Goal: Information Seeking & Learning: Learn about a topic

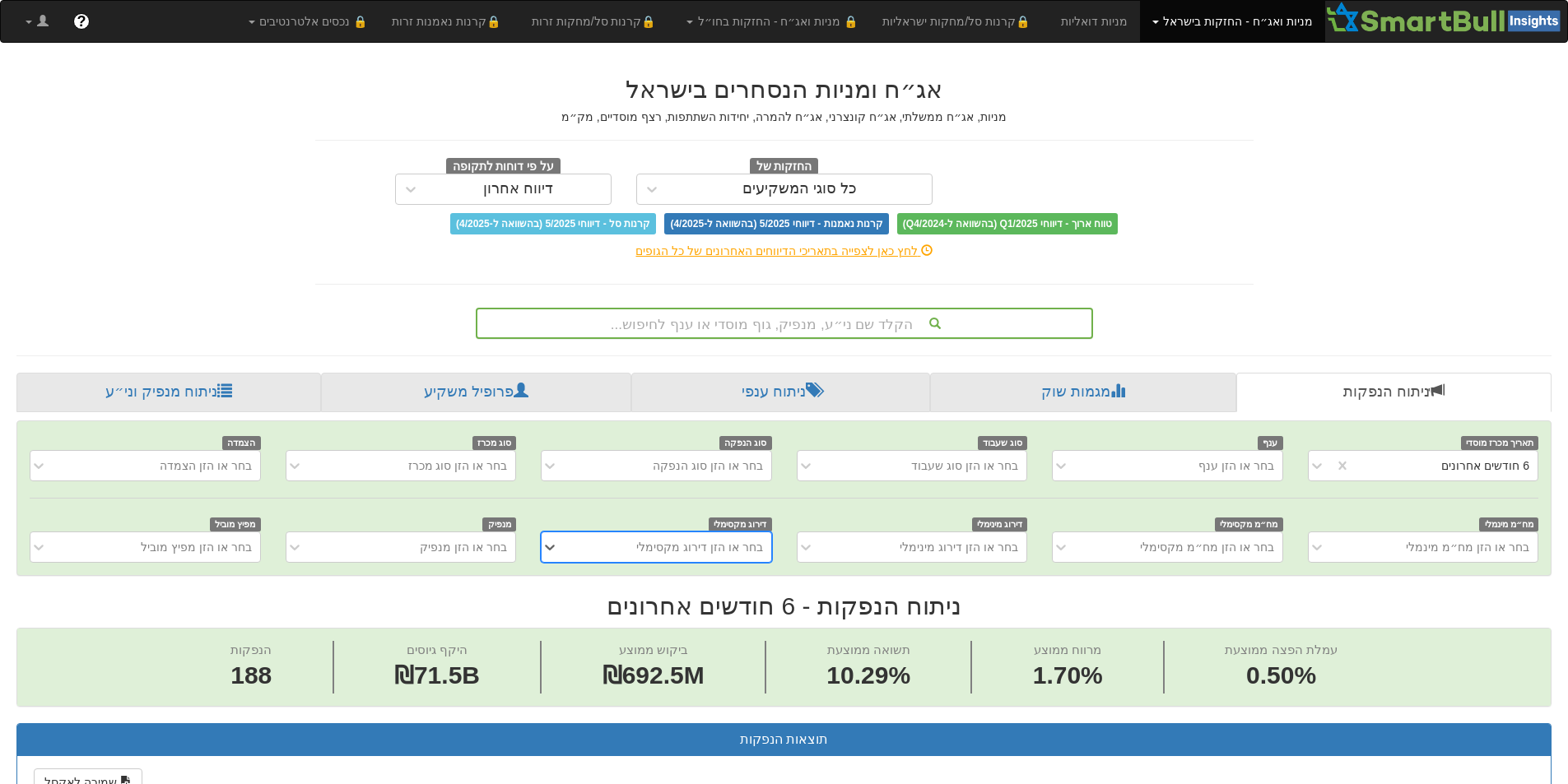
click at [760, 327] on div "הקלד שם ני״ע, מנפיק, גוף מוסדי או ענף לחיפוש..." at bounding box center [784, 324] width 614 height 28
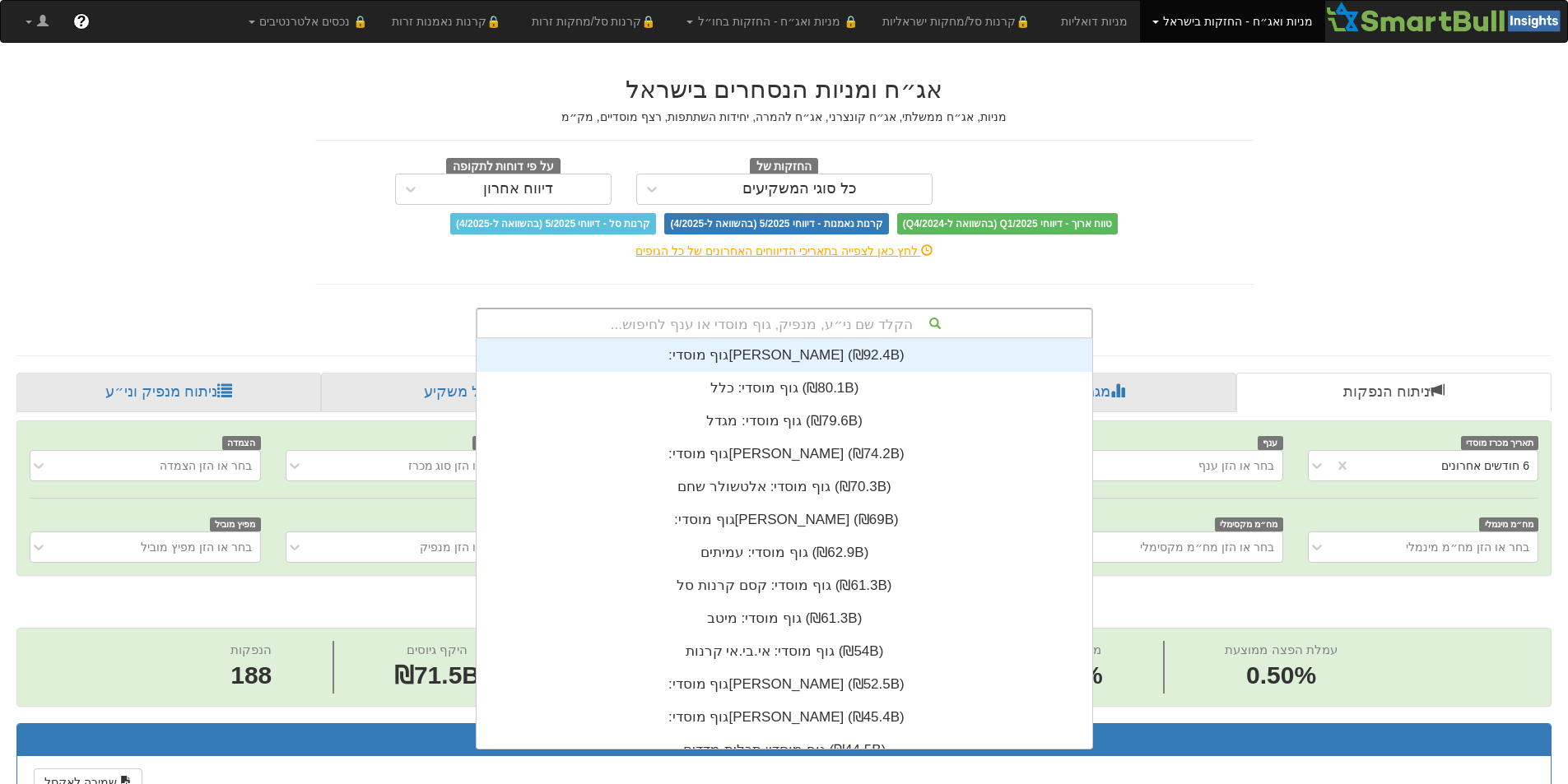
scroll to position [410, 0]
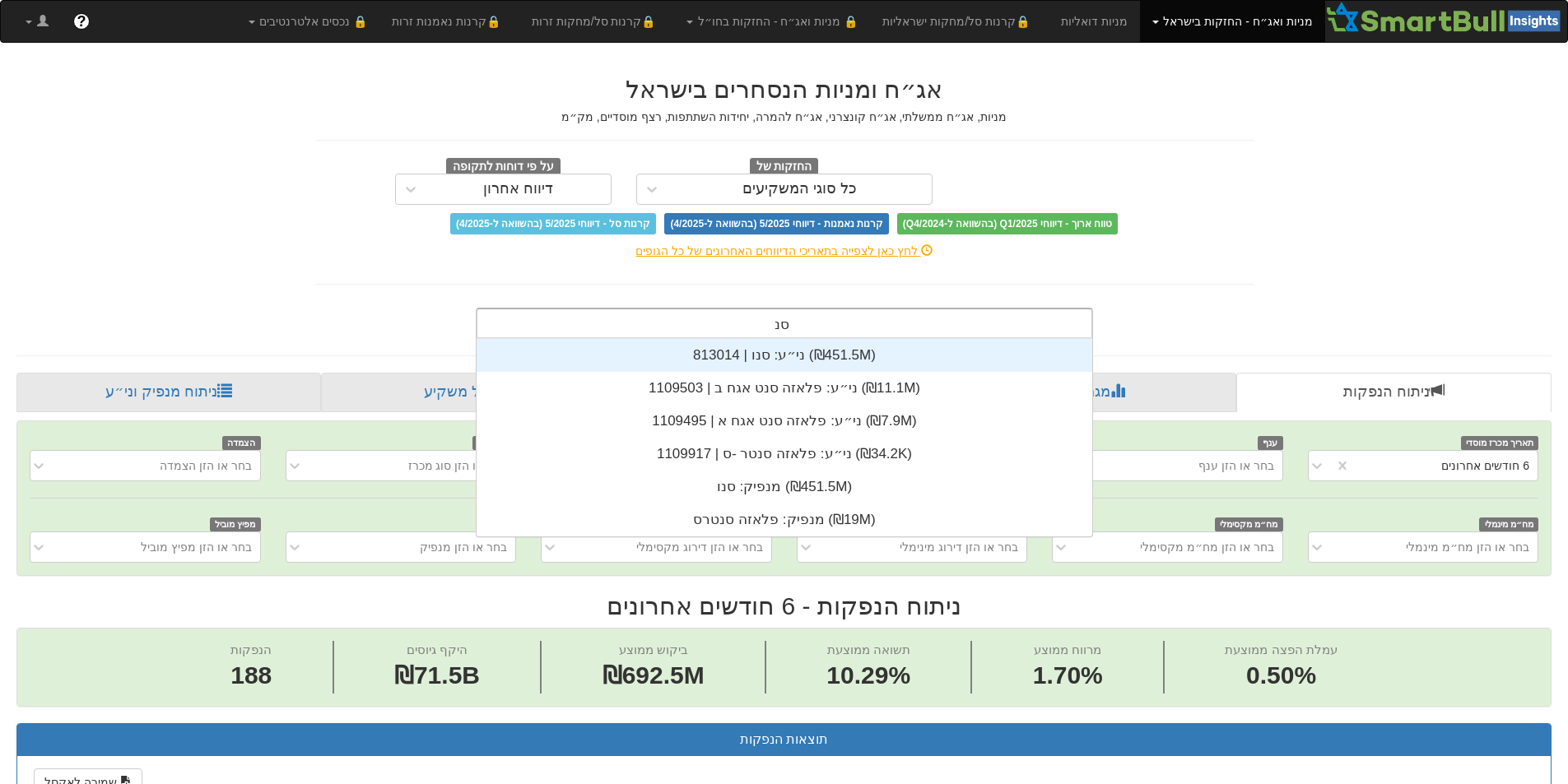
type input "סנו"
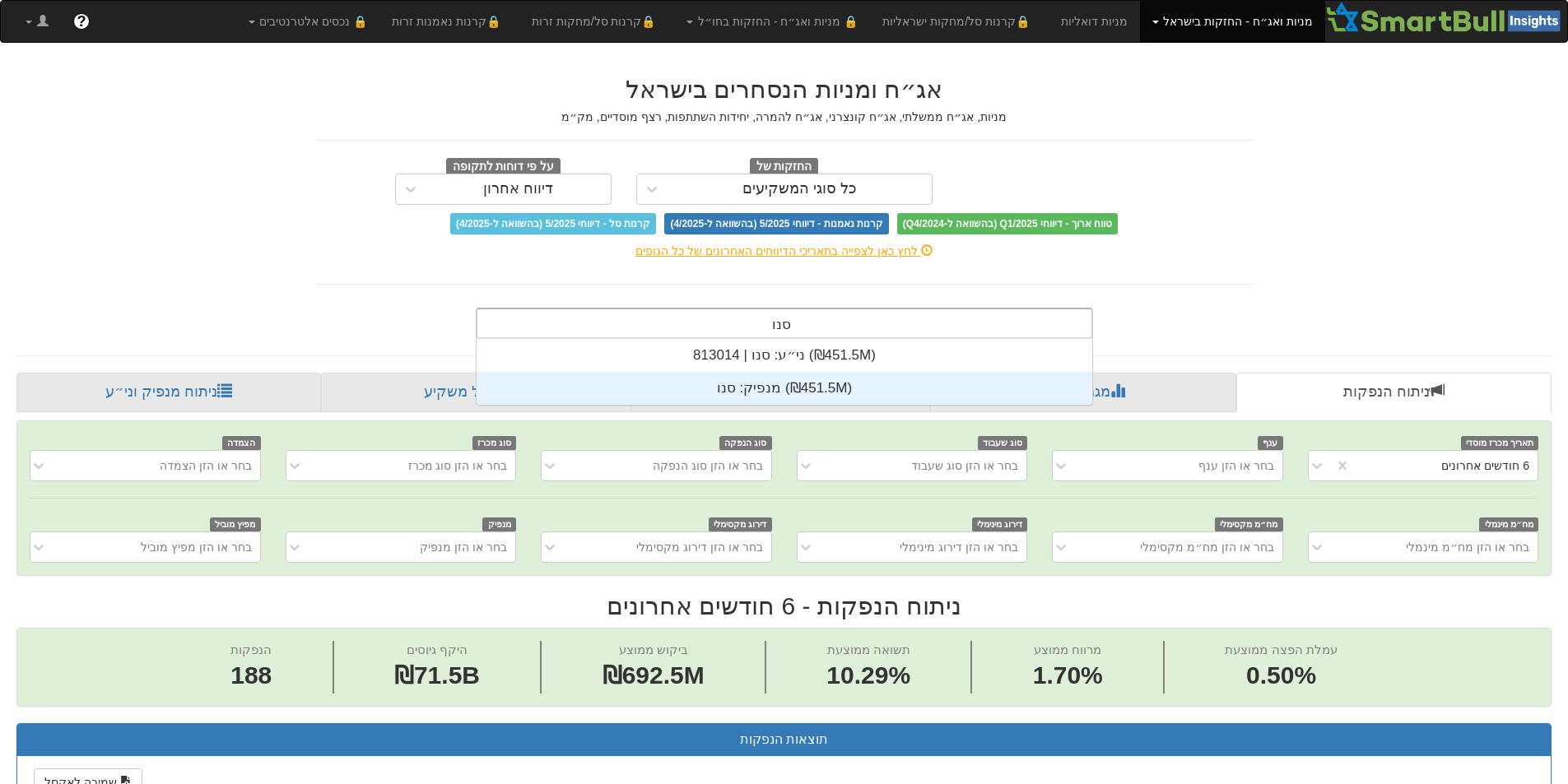
click at [793, 383] on div "מנפיק: ‏סנו ‎(₪451.5M)‎" at bounding box center [784, 388] width 616 height 33
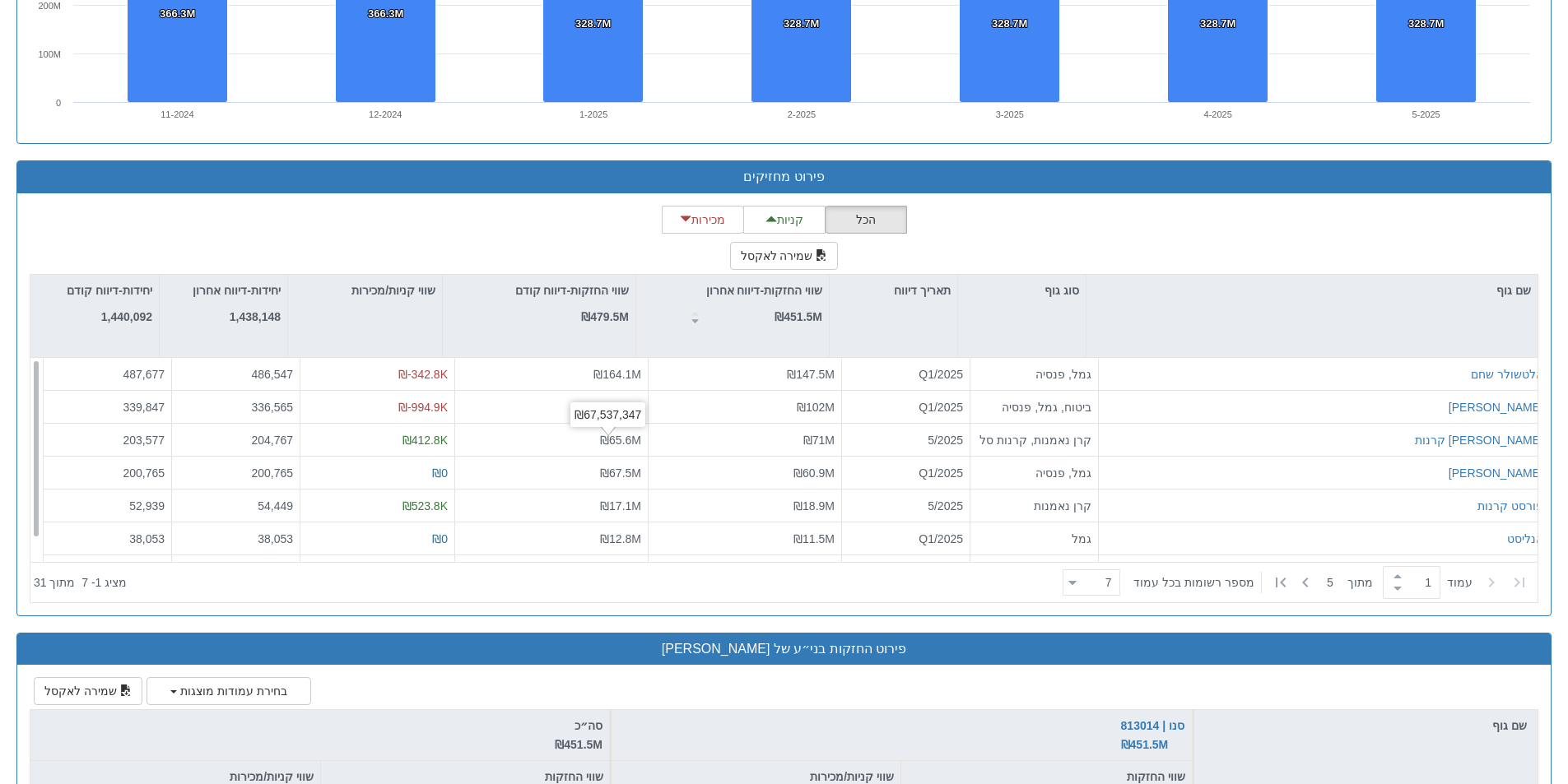
scroll to position [1684, 0]
